Goal: Transaction & Acquisition: Purchase product/service

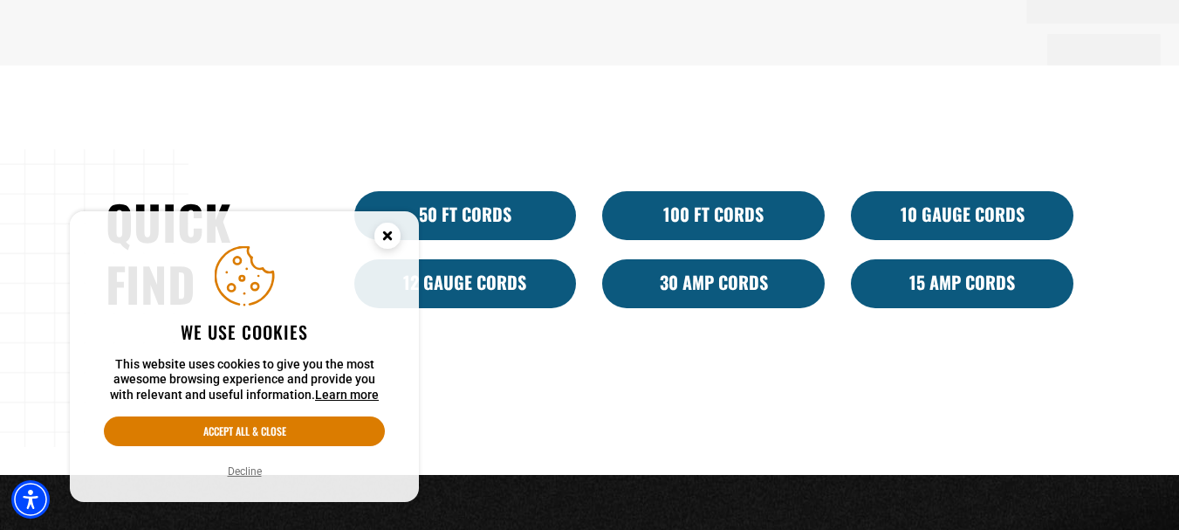
scroll to position [1047, 0]
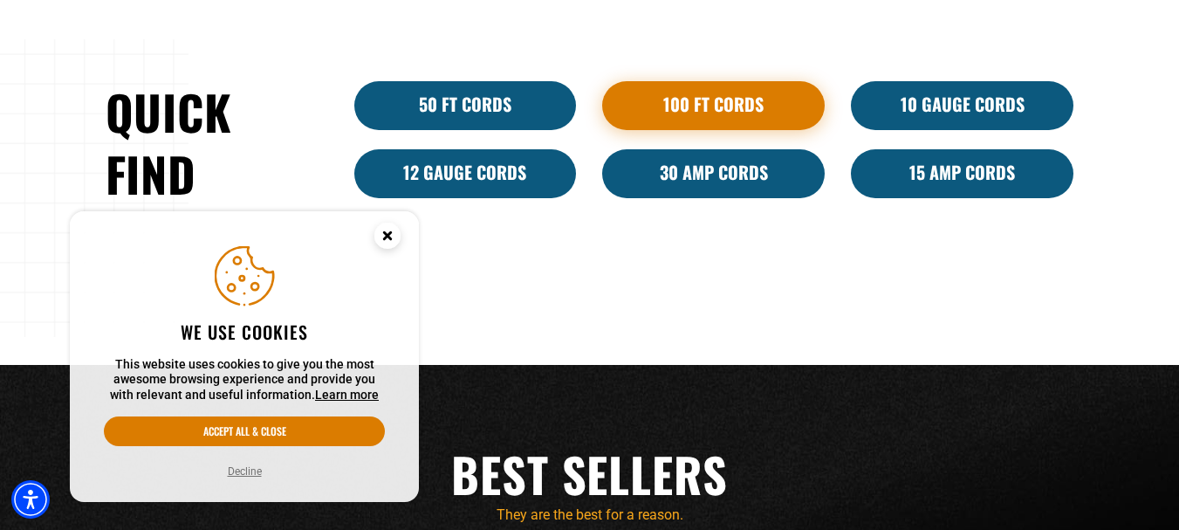
click at [706, 108] on link "100 Ft Cords" at bounding box center [713, 105] width 223 height 49
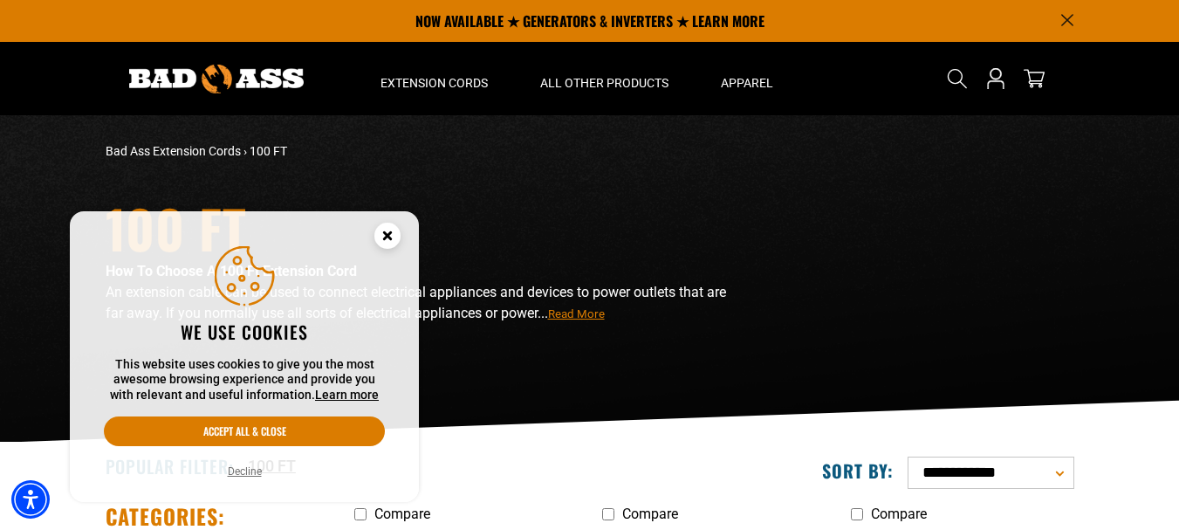
click at [388, 235] on icon "Cookie Consent" at bounding box center [387, 235] width 6 height 6
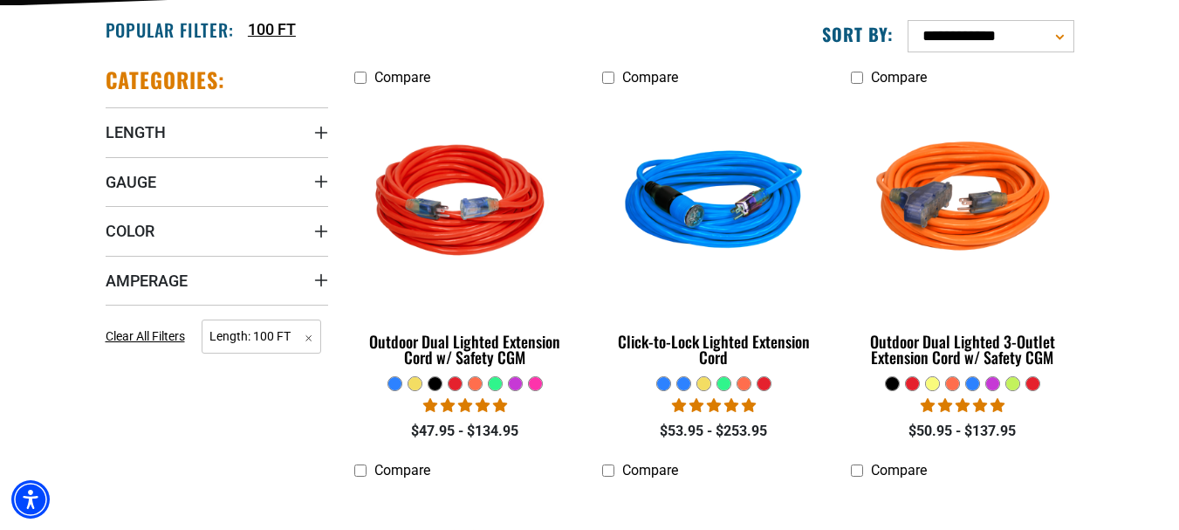
scroll to position [524, 0]
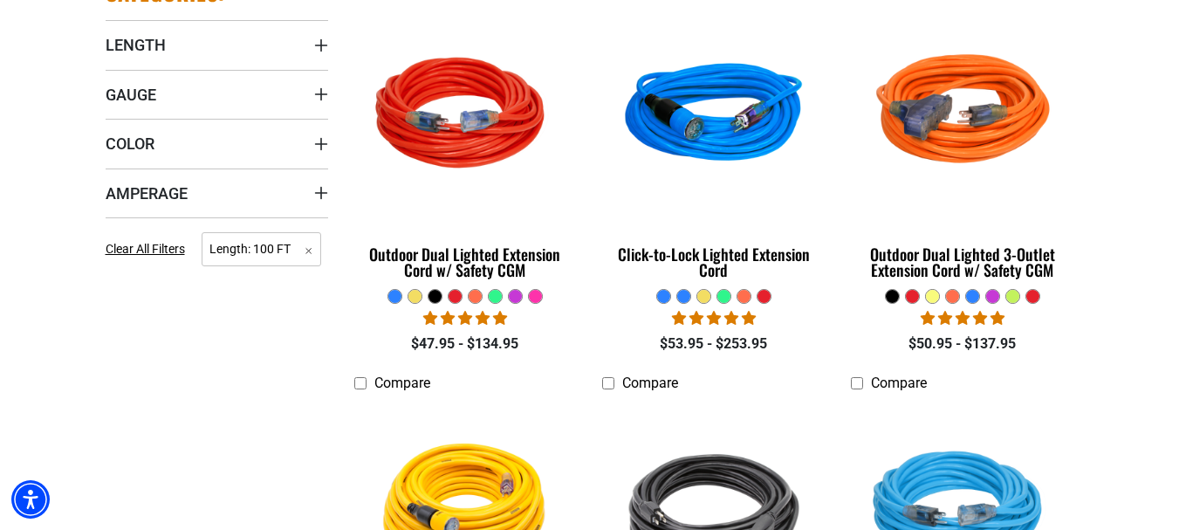
click at [498, 298] on div at bounding box center [495, 296] width 13 height 13
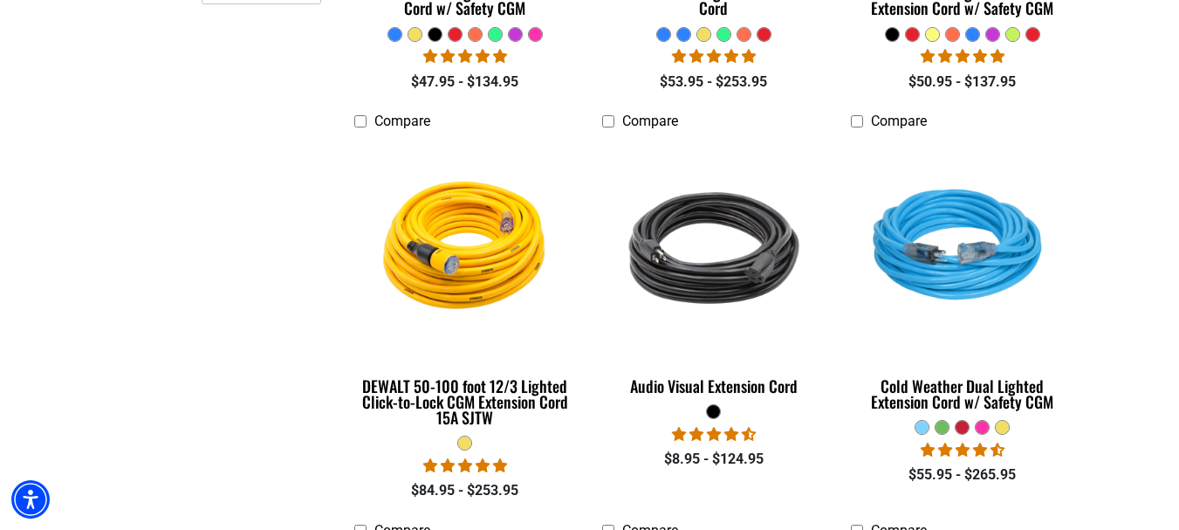
scroll to position [873, 0]
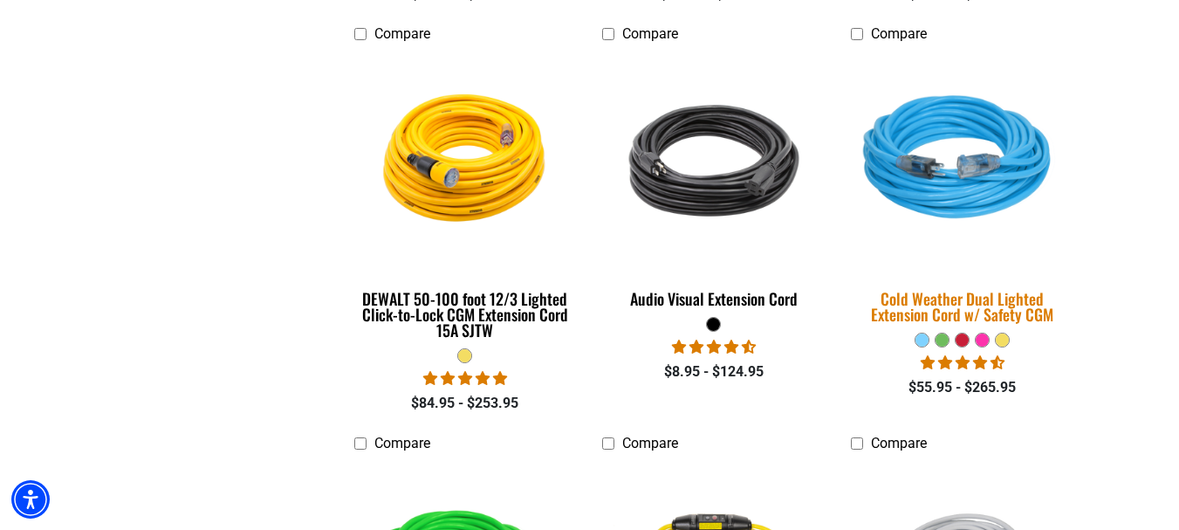
click at [973, 298] on div "Cold Weather Dual Lighted Extension Cord w/ Safety CGM" at bounding box center [962, 306] width 223 height 31
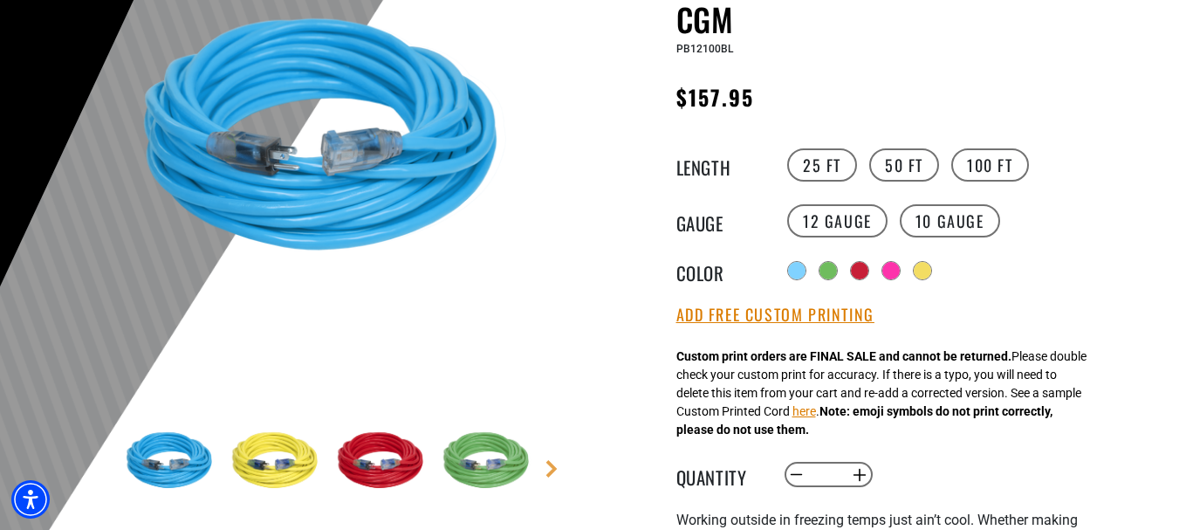
scroll to position [262, 0]
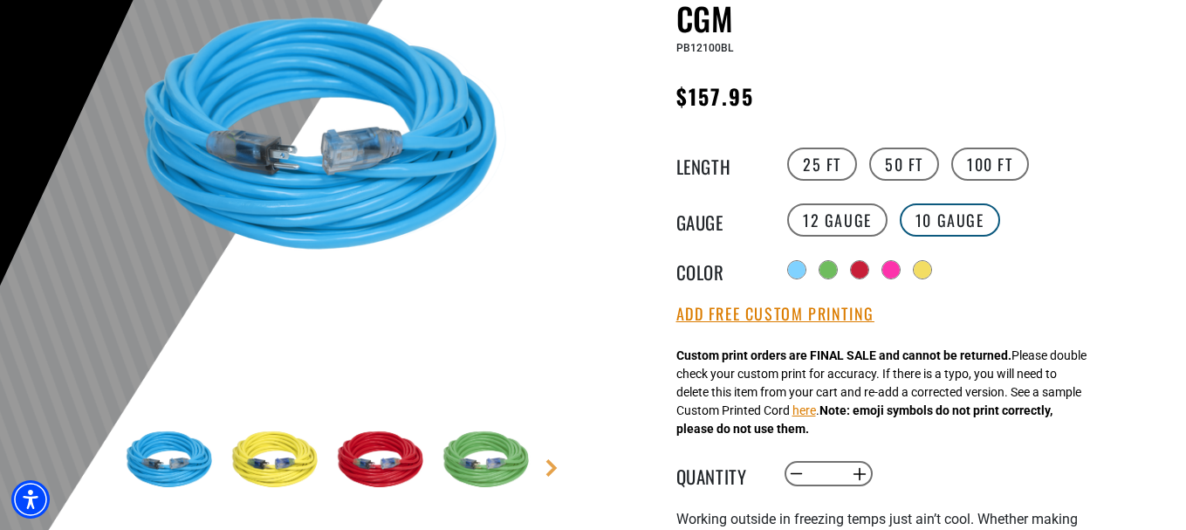
click at [943, 223] on label "10 Gauge" at bounding box center [950, 219] width 100 height 33
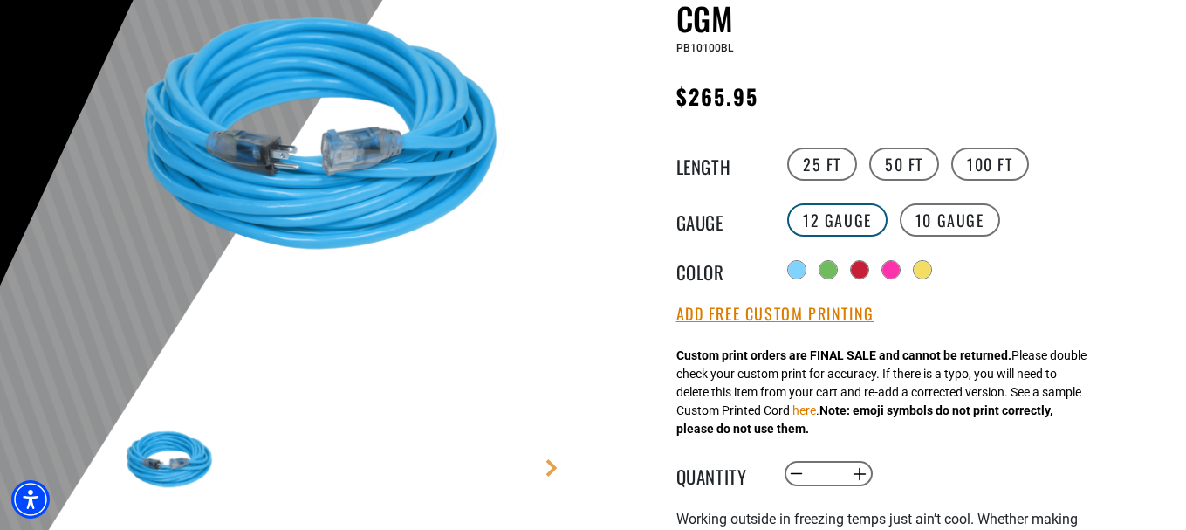
click at [833, 227] on label "12 Gauge" at bounding box center [837, 219] width 100 height 33
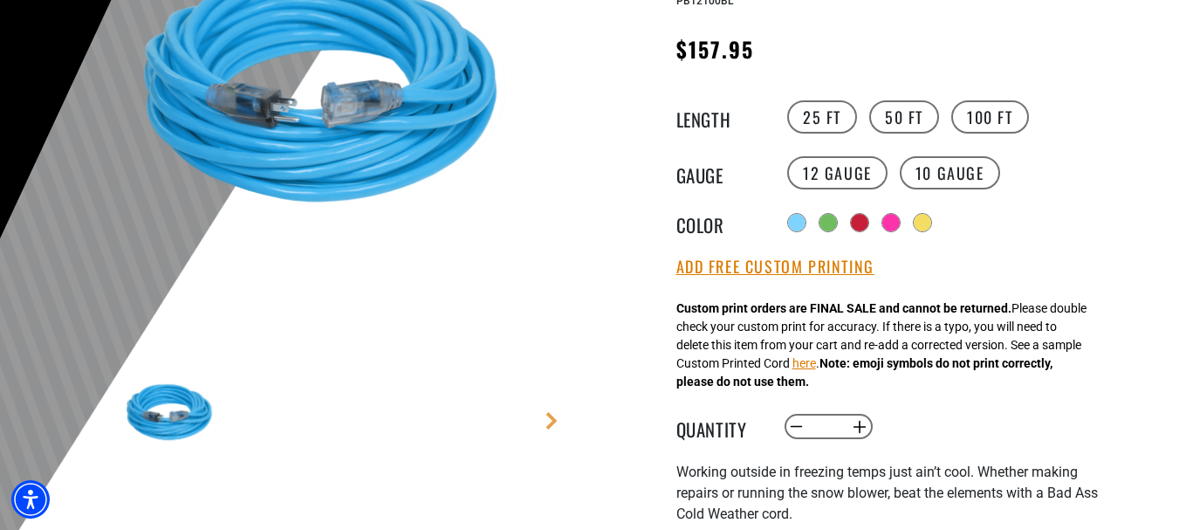
scroll to position [349, 0]
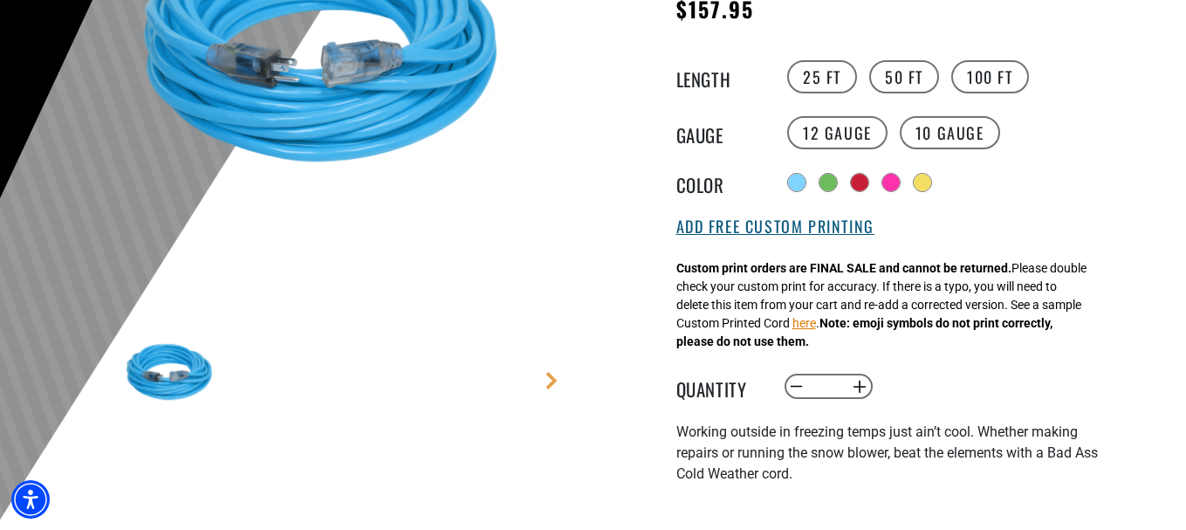
click at [803, 236] on button "Add Free Custom Printing" at bounding box center [775, 226] width 198 height 19
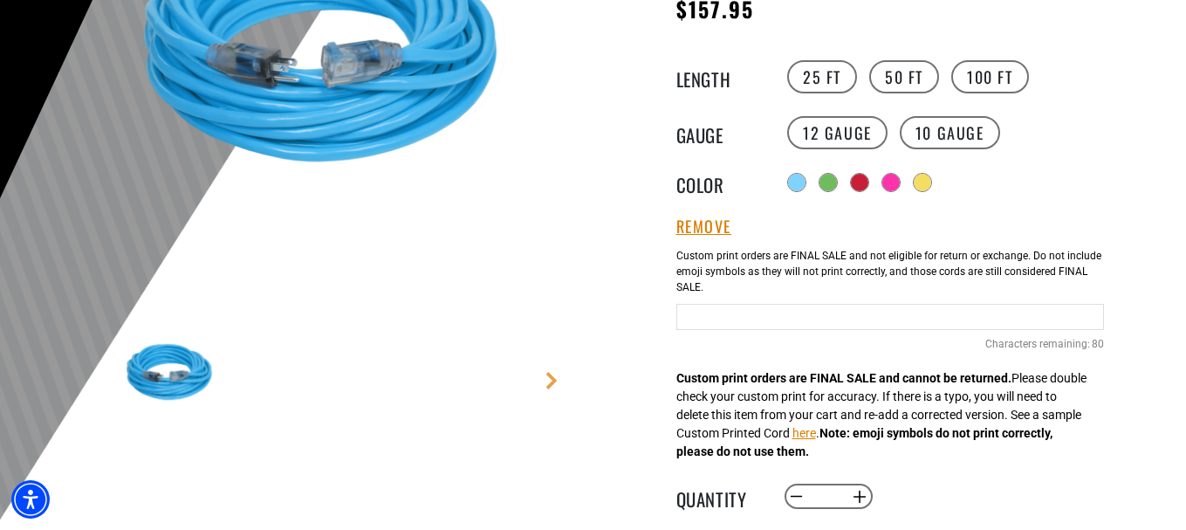
scroll to position [436, 0]
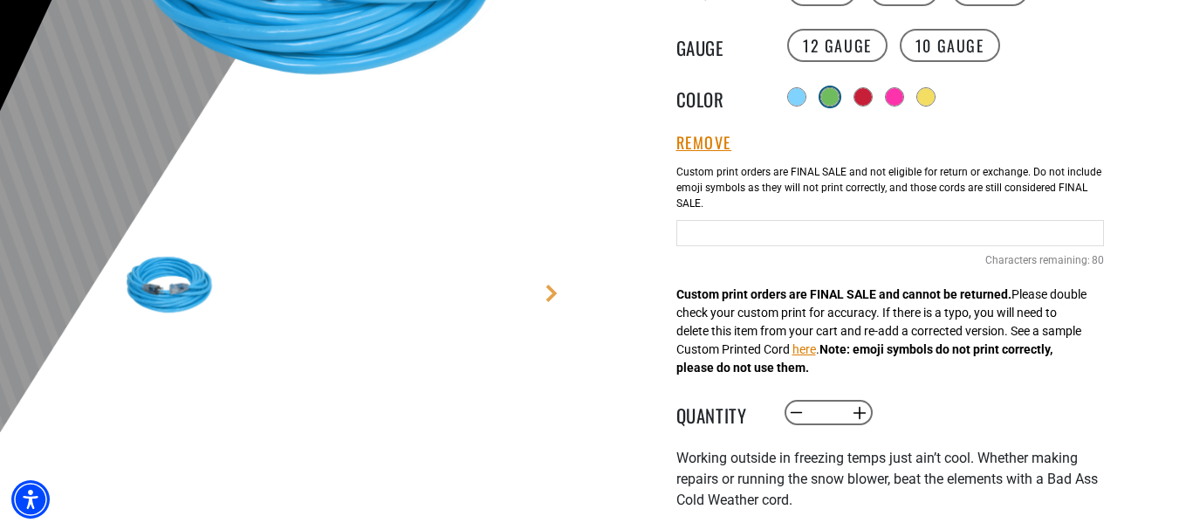
click at [832, 99] on div at bounding box center [829, 96] width 17 height 17
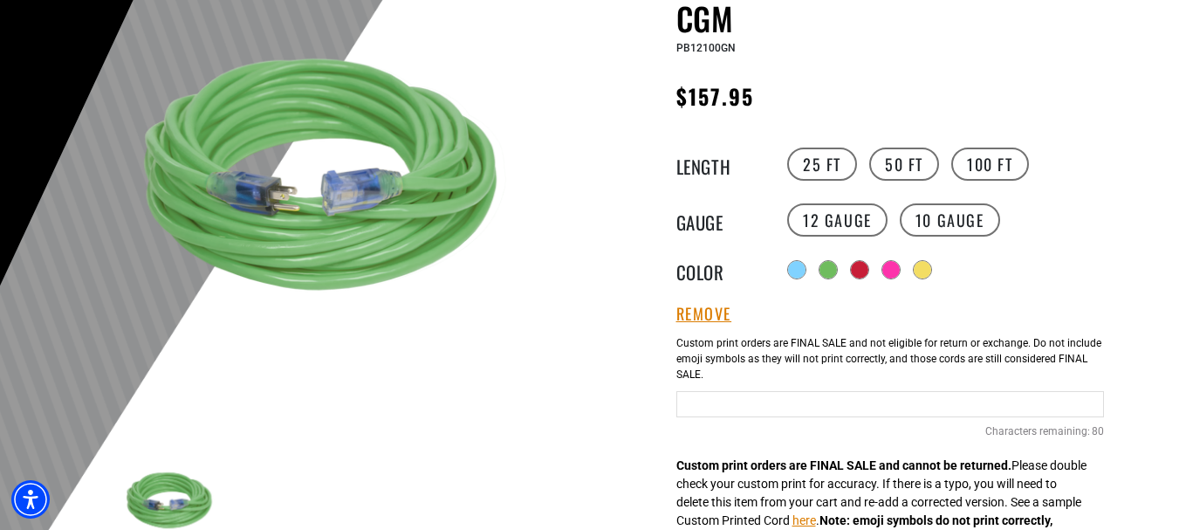
scroll to position [349, 0]
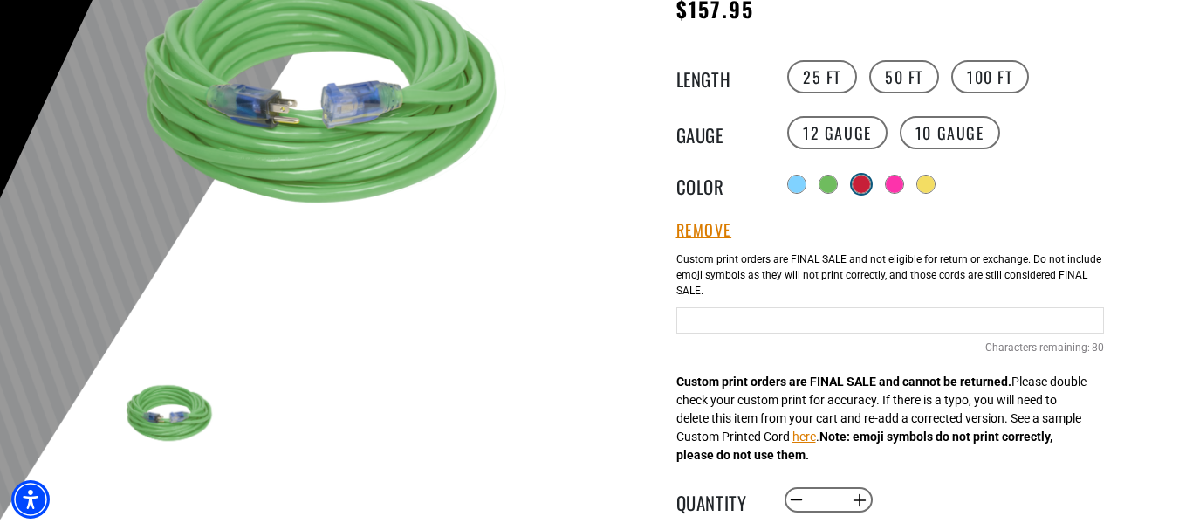
click at [859, 188] on div at bounding box center [861, 183] width 17 height 17
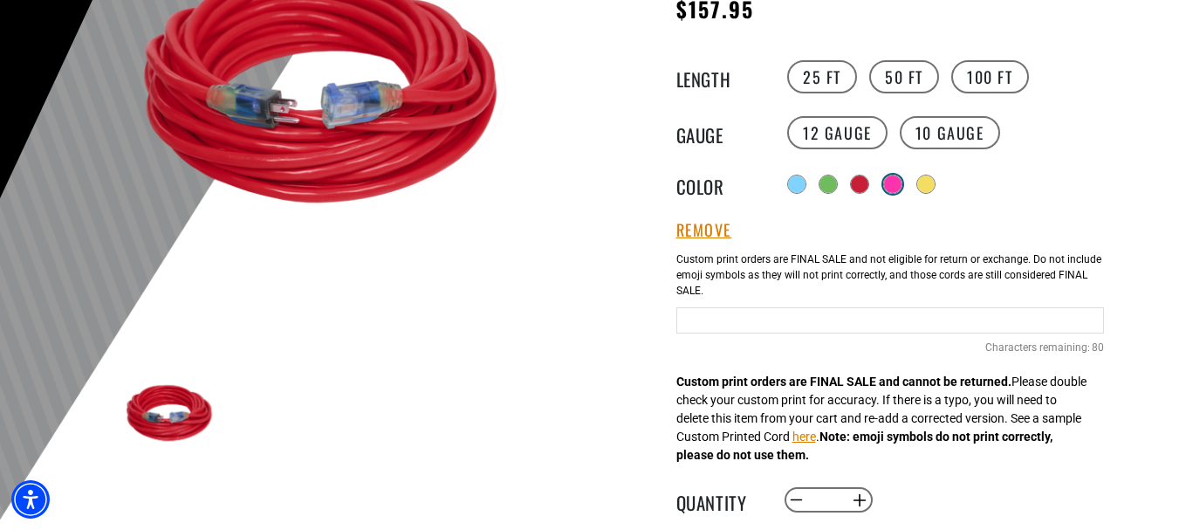
click at [899, 186] on div at bounding box center [892, 183] width 17 height 17
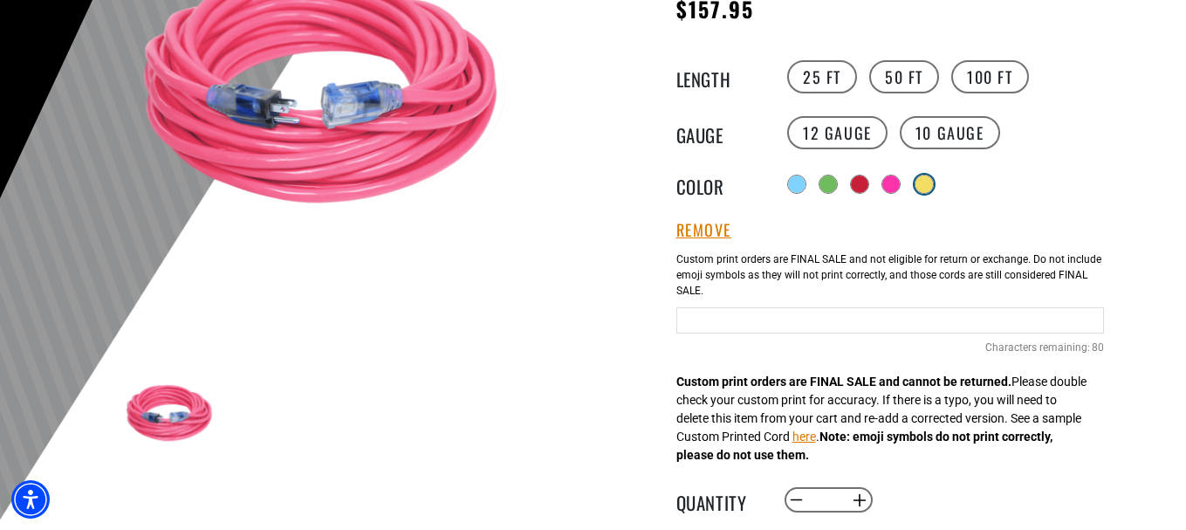
click at [930, 188] on div at bounding box center [923, 183] width 17 height 17
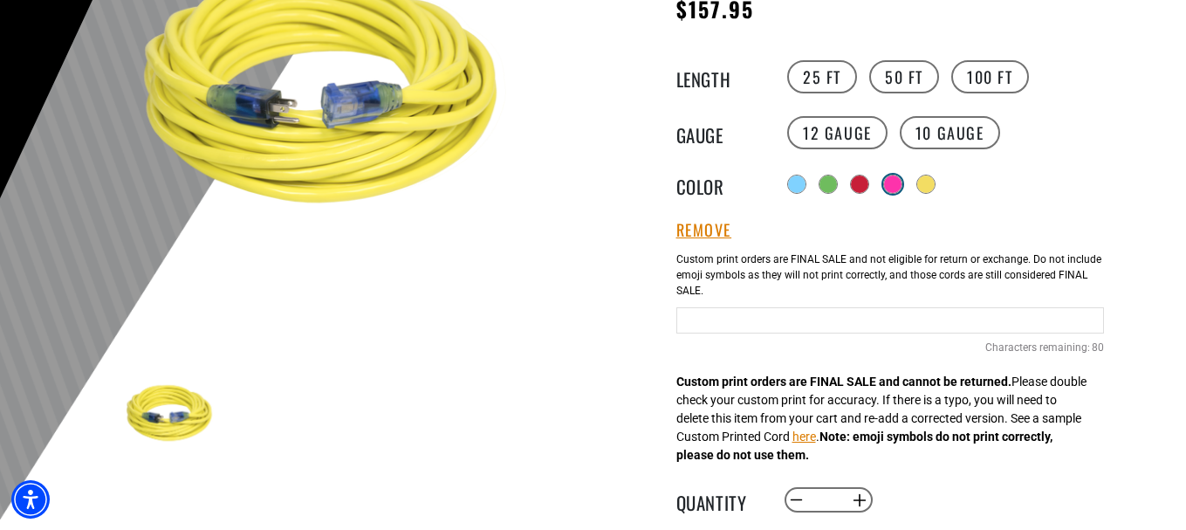
click at [894, 188] on div at bounding box center [892, 183] width 17 height 17
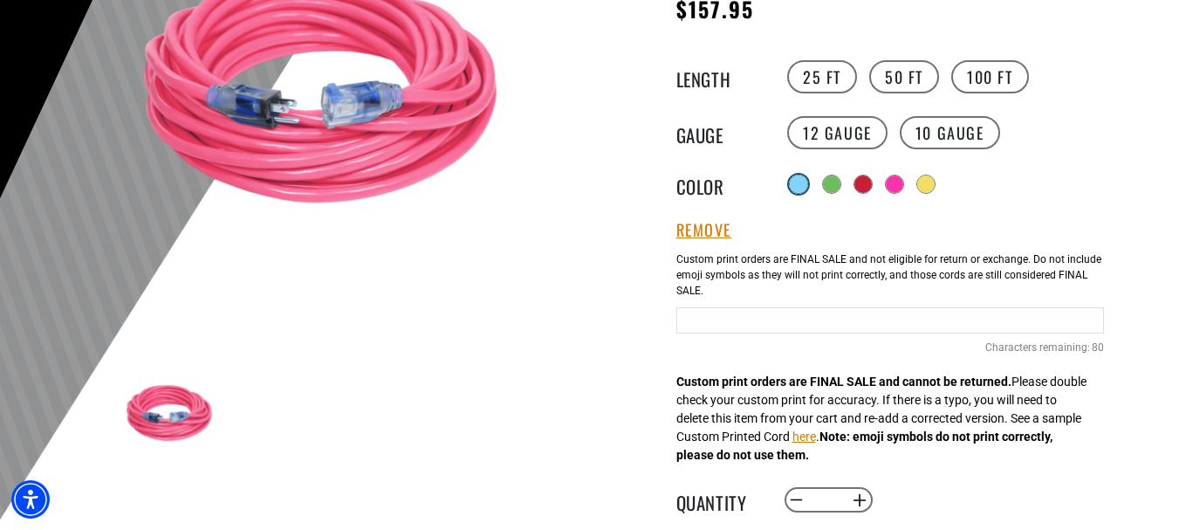
click at [803, 188] on div at bounding box center [798, 183] width 17 height 17
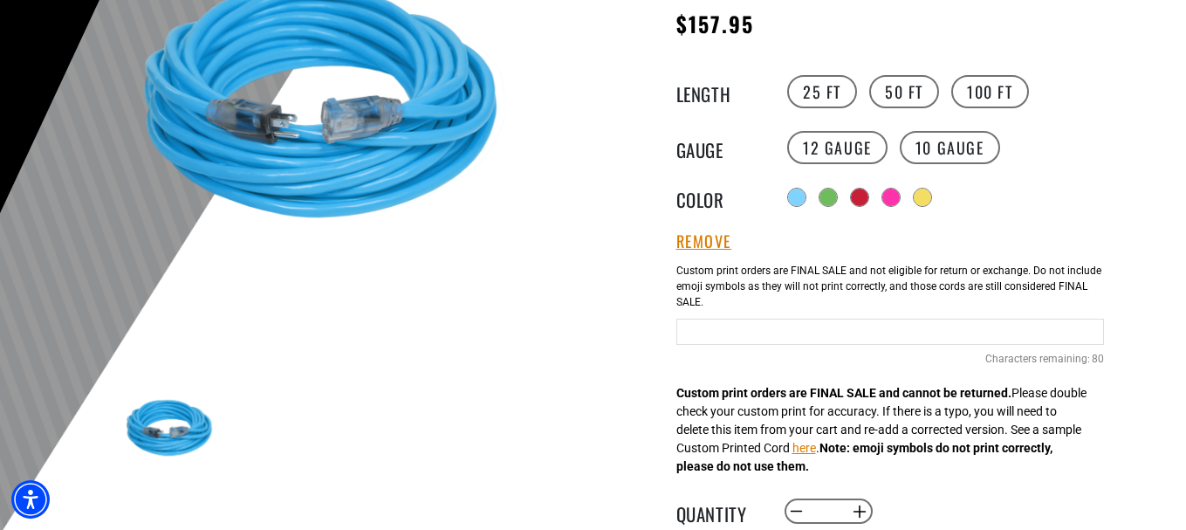
scroll to position [349, 0]
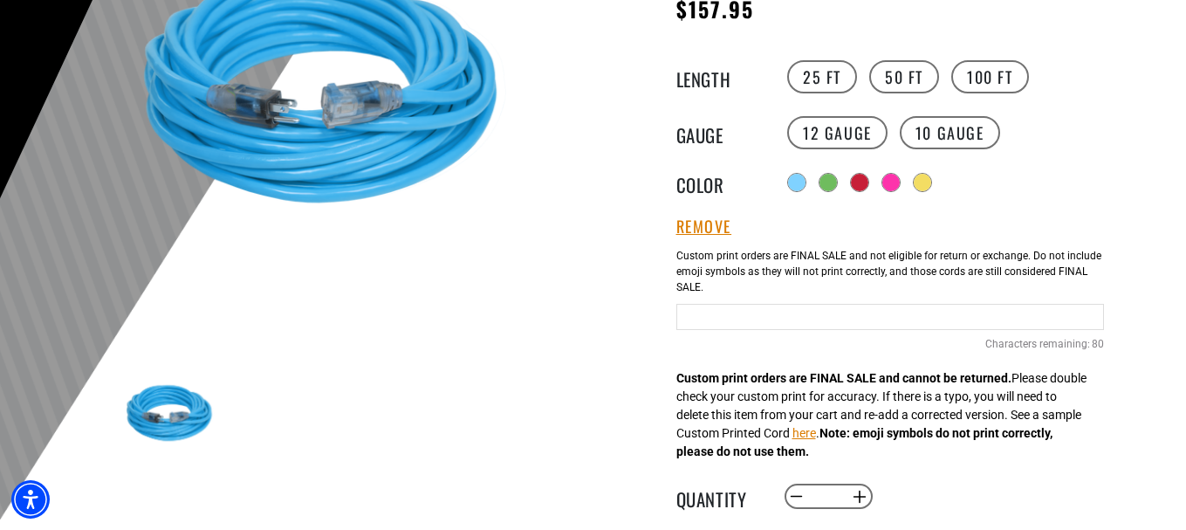
click at [1036, 328] on input "Text field" at bounding box center [890, 317] width 428 height 26
click at [945, 319] on input "**********" at bounding box center [890, 317] width 428 height 26
click at [951, 319] on input "**********" at bounding box center [890, 317] width 428 height 26
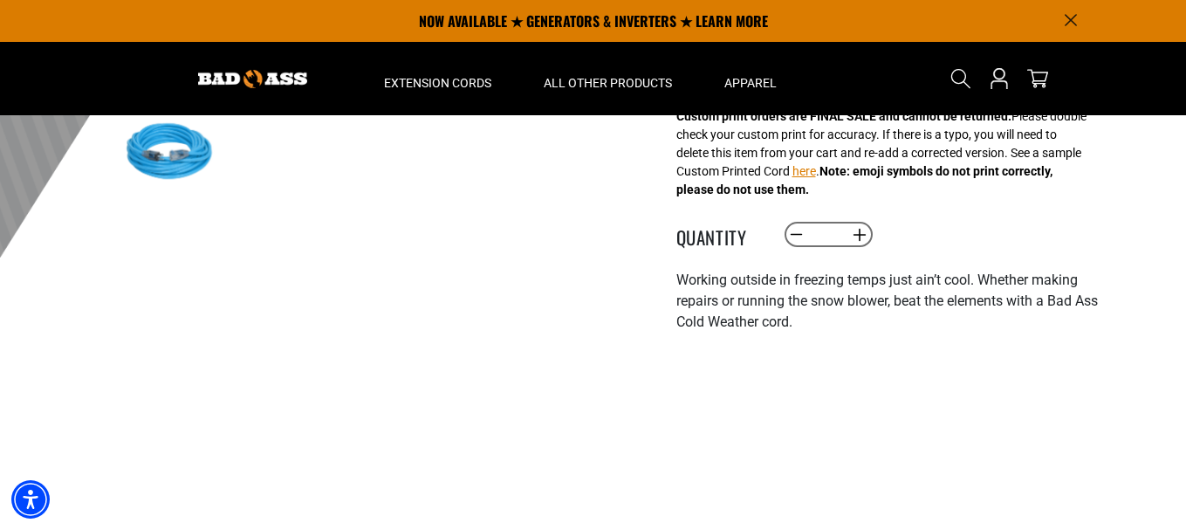
scroll to position [436, 0]
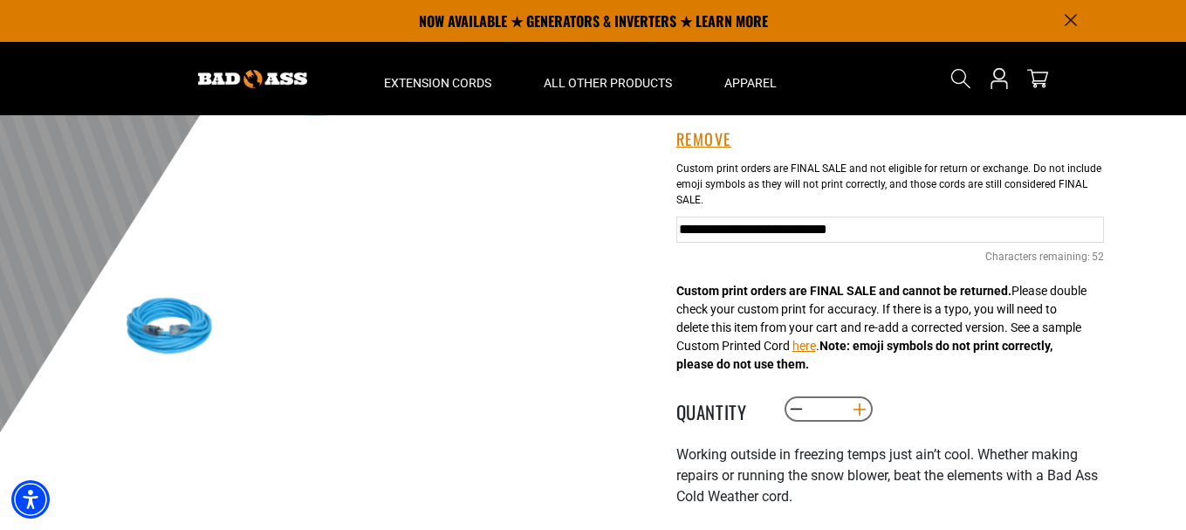
type input "**********"
click at [858, 415] on button "Increase quantity for Cold Weather Dual Lighted Extension Cord w/ Safety CGM" at bounding box center [859, 409] width 27 height 30
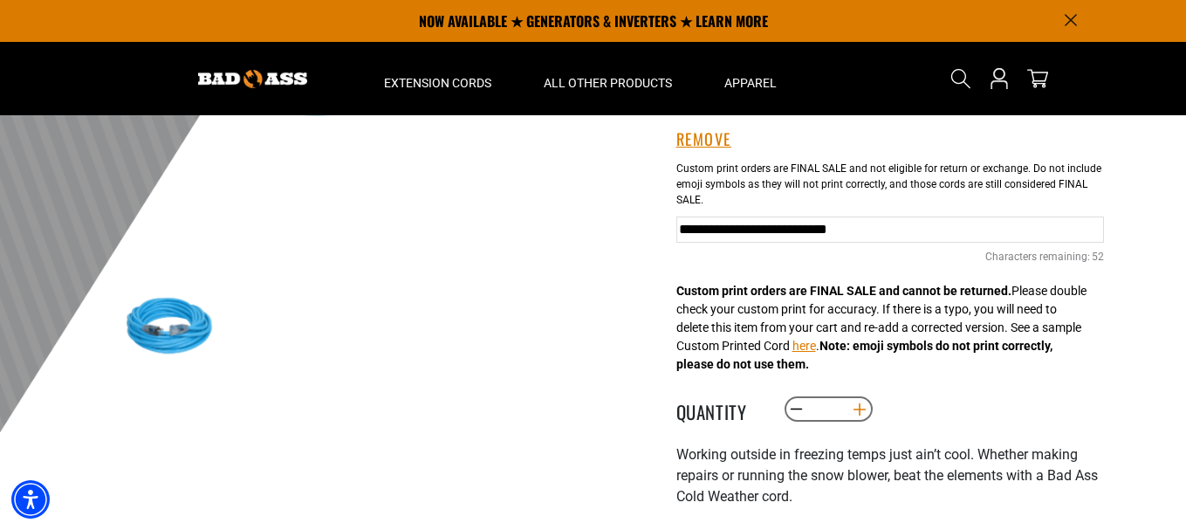
type input "*"
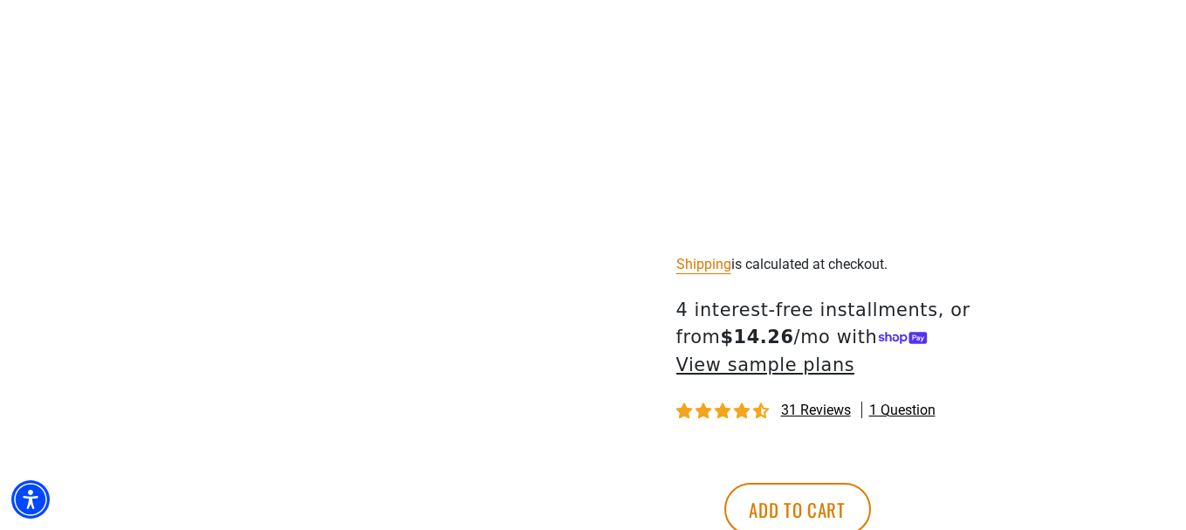
scroll to position [1047, 0]
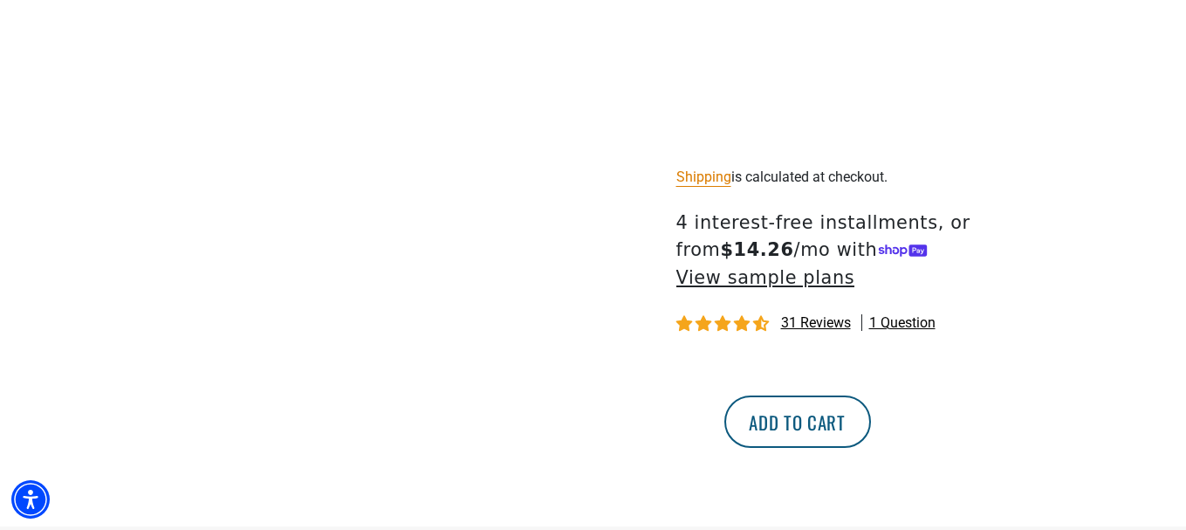
click at [871, 405] on button "Add to cart" at bounding box center [797, 421] width 147 height 52
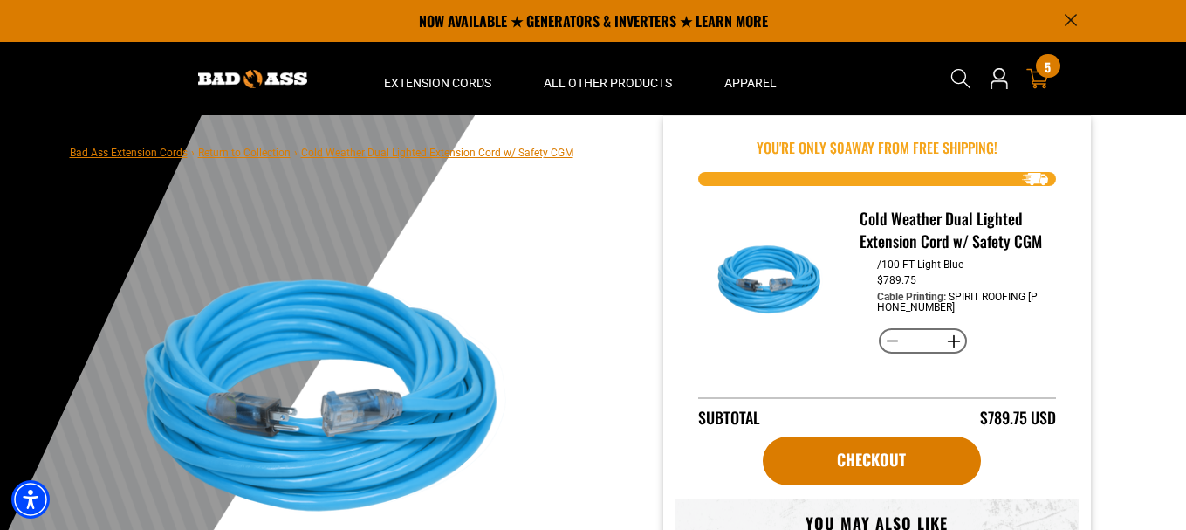
click at [1051, 83] on link "Cart 5 5 items" at bounding box center [1038, 78] width 28 height 21
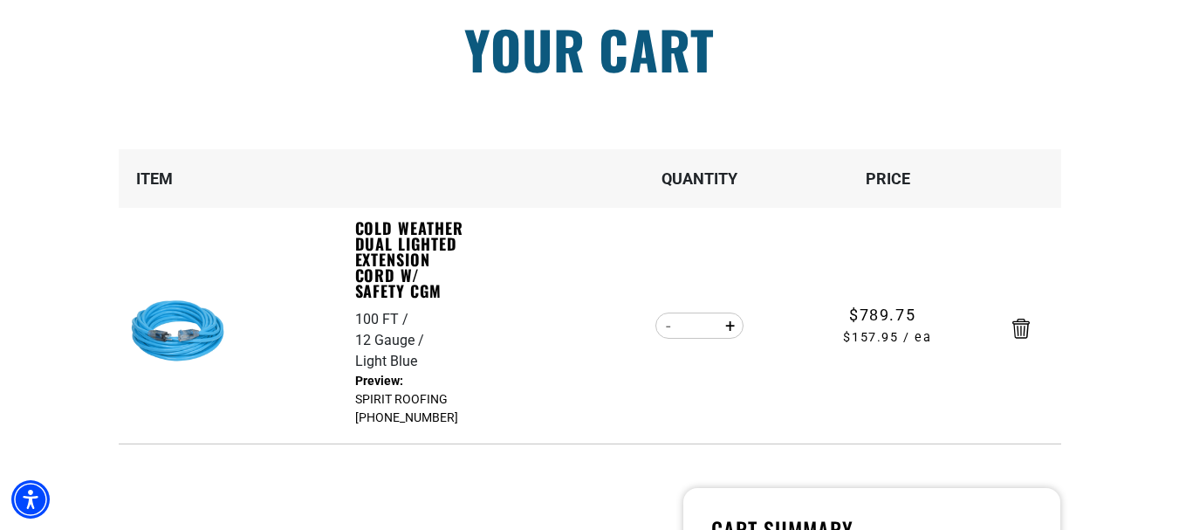
scroll to position [262, 0]
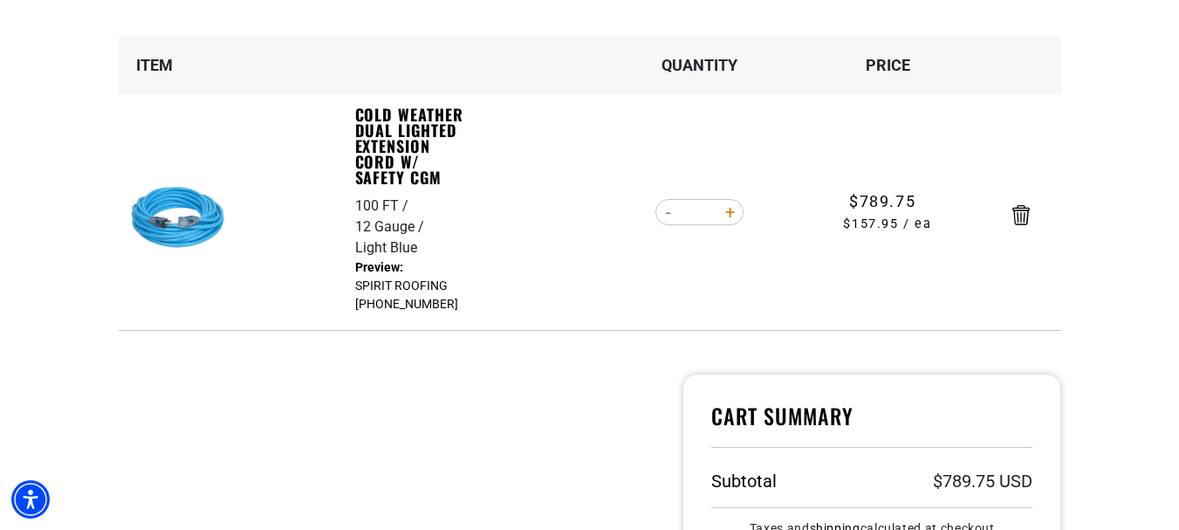
click at [731, 211] on button "Increase quantity for Cold Weather Dual Lighted Extension Cord w/ Safety CGM" at bounding box center [729, 212] width 27 height 30
type input "*"
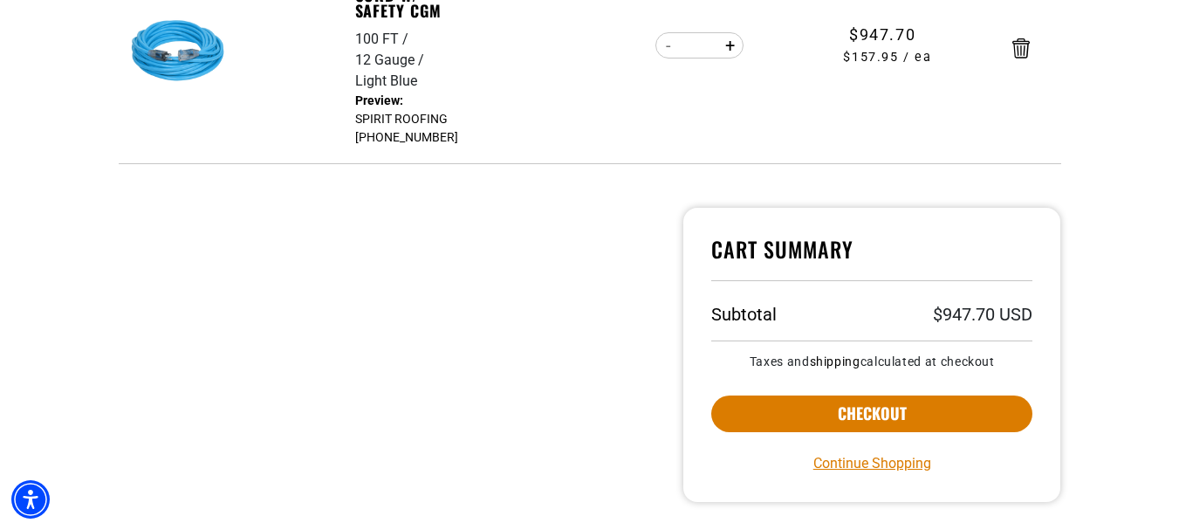
scroll to position [436, 0]
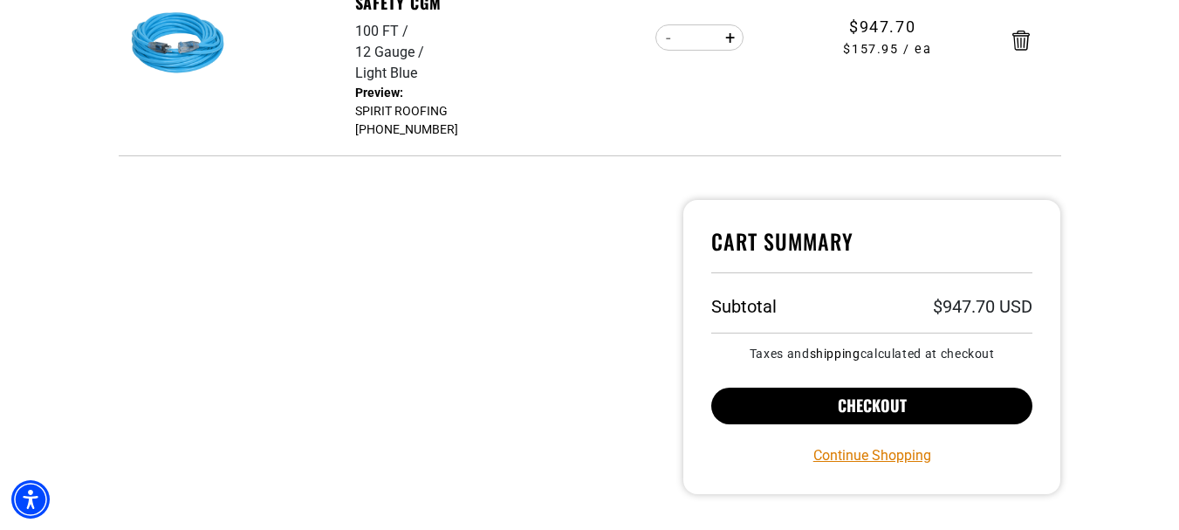
click at [917, 410] on button "Checkout" at bounding box center [872, 405] width 322 height 37
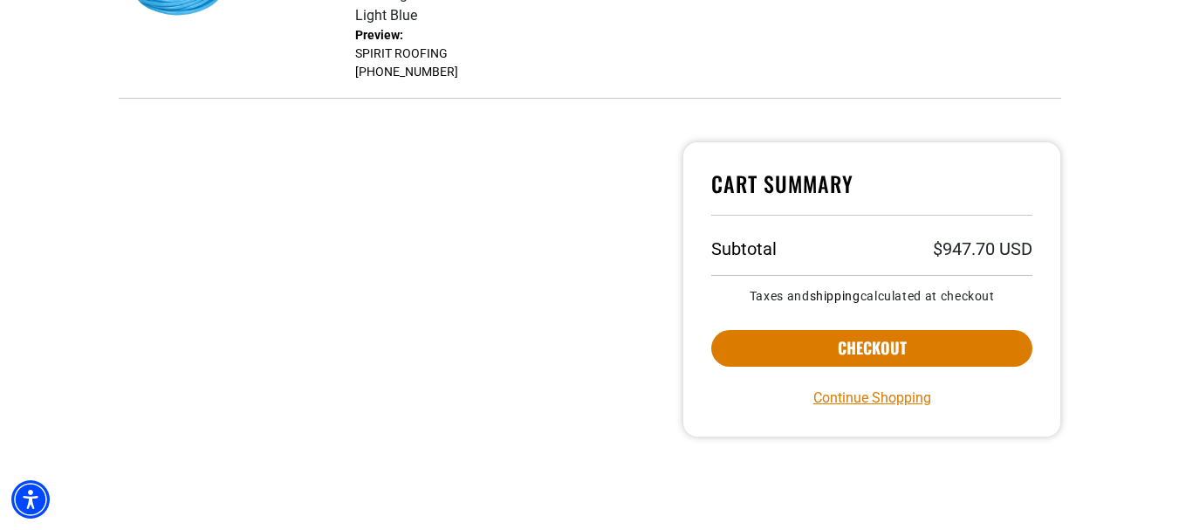
scroll to position [611, 0]
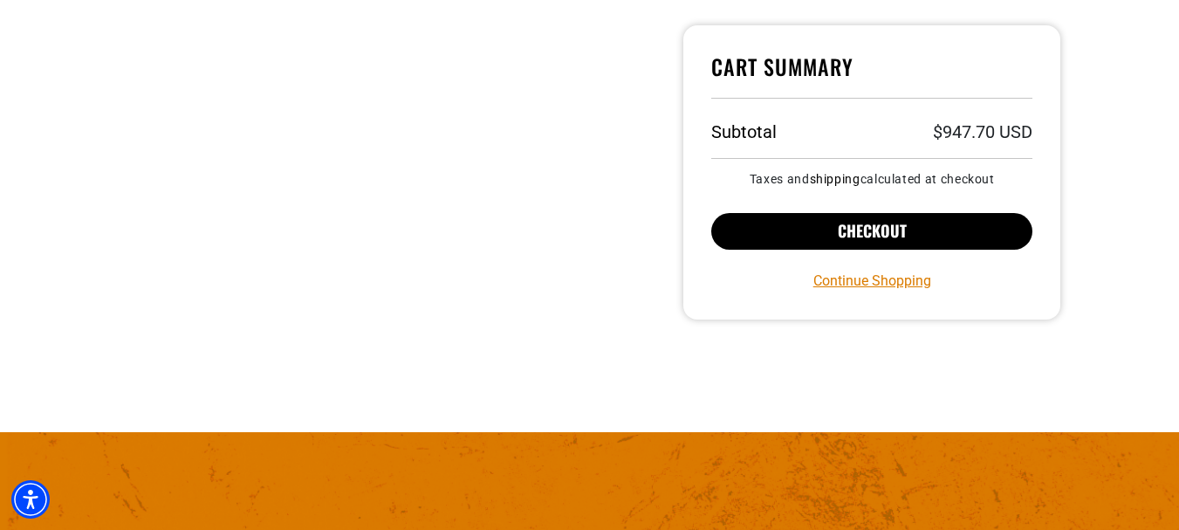
click at [945, 230] on button "Checkout" at bounding box center [872, 231] width 322 height 37
